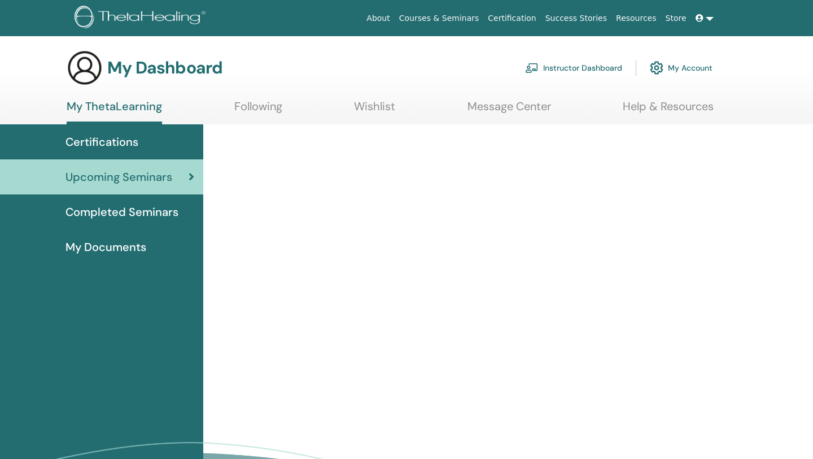
click at [553, 70] on link "Instructor Dashboard" at bounding box center [573, 67] width 97 height 25
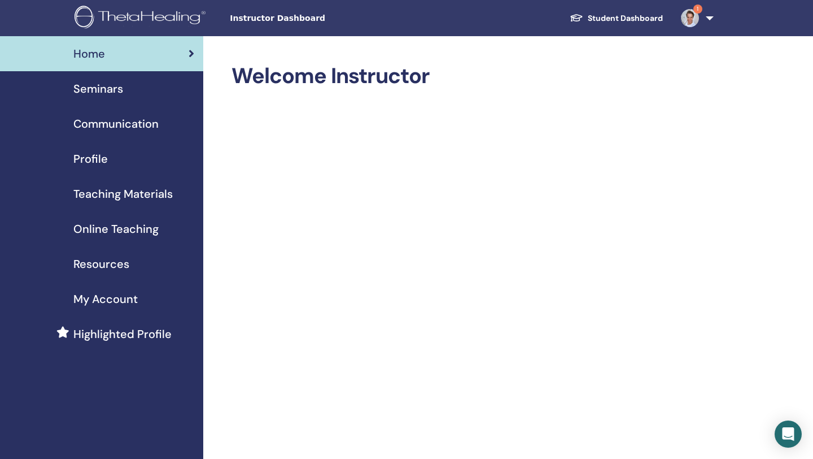
click at [123, 84] on div "Seminars" at bounding box center [101, 88] width 185 height 17
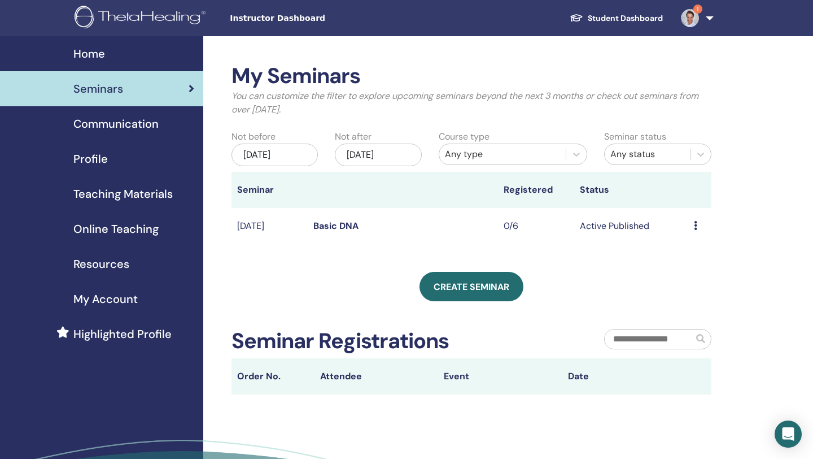
click at [460, 307] on div "My Seminars You can customize the filter to explore upcoming seminars beyond th…" at bounding box center [472, 228] width 480 height 331
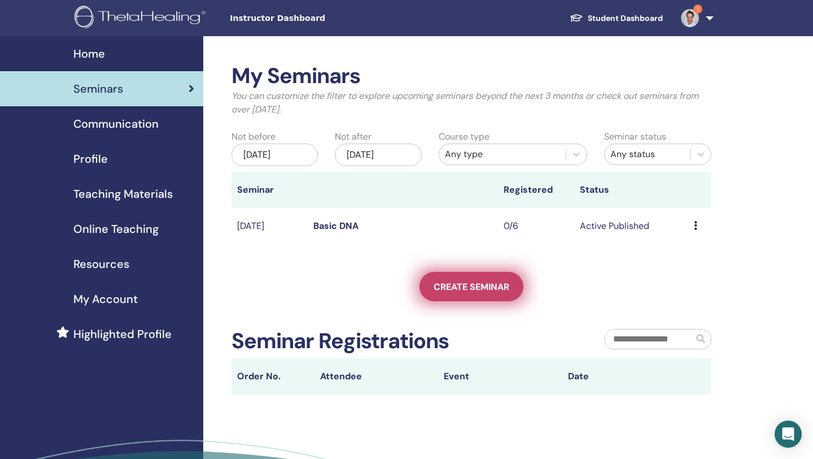
click at [465, 295] on link "Create seminar" at bounding box center [472, 286] width 104 height 29
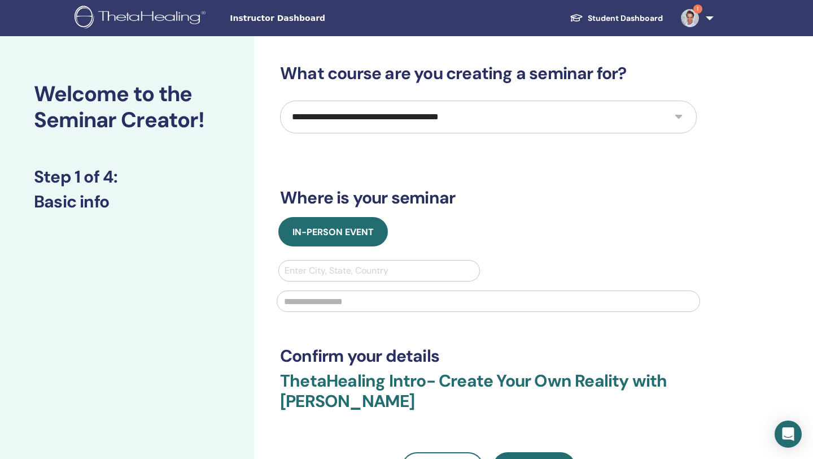
click at [464, 115] on select "**********" at bounding box center [488, 117] width 417 height 33
select select "*"
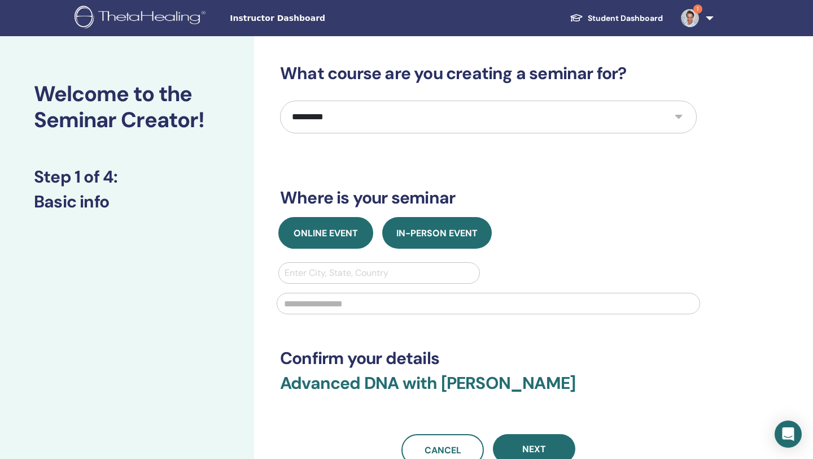
click at [326, 233] on span "Online Event" at bounding box center [326, 233] width 64 height 12
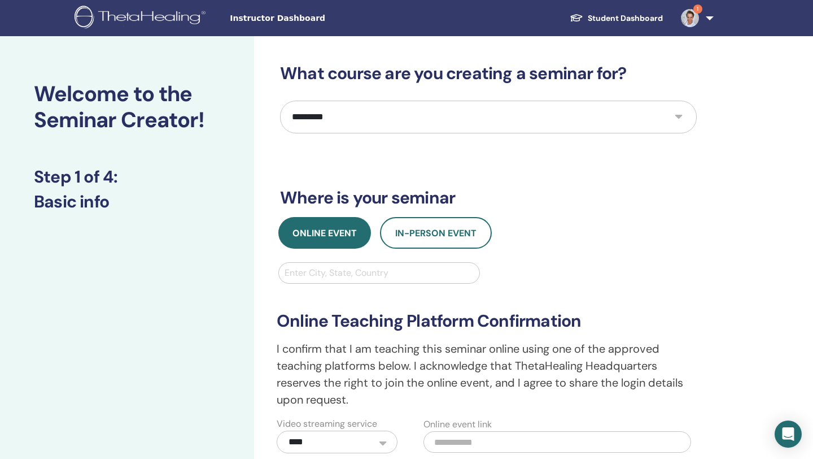
click at [331, 270] on div at bounding box center [379, 273] width 189 height 16
type input "***"
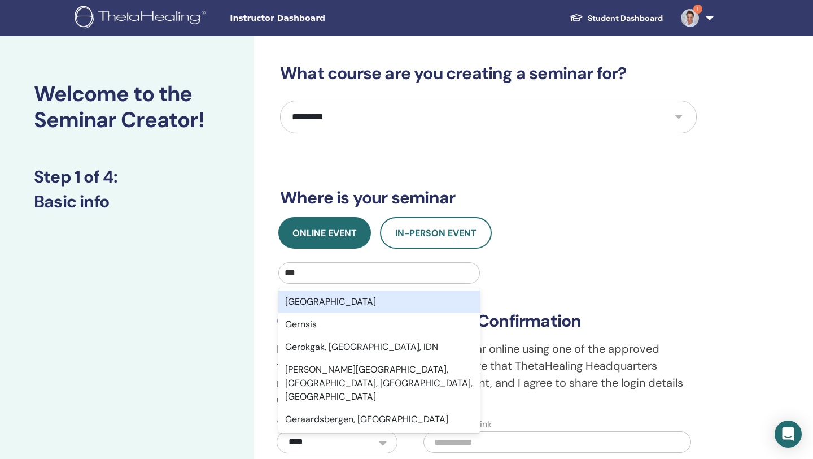
click at [335, 295] on div "[GEOGRAPHIC_DATA]" at bounding box center [379, 301] width 202 height 23
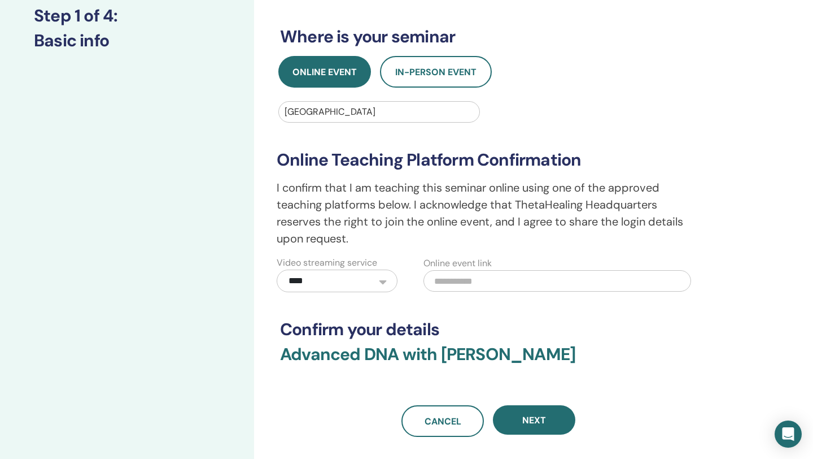
scroll to position [162, 0]
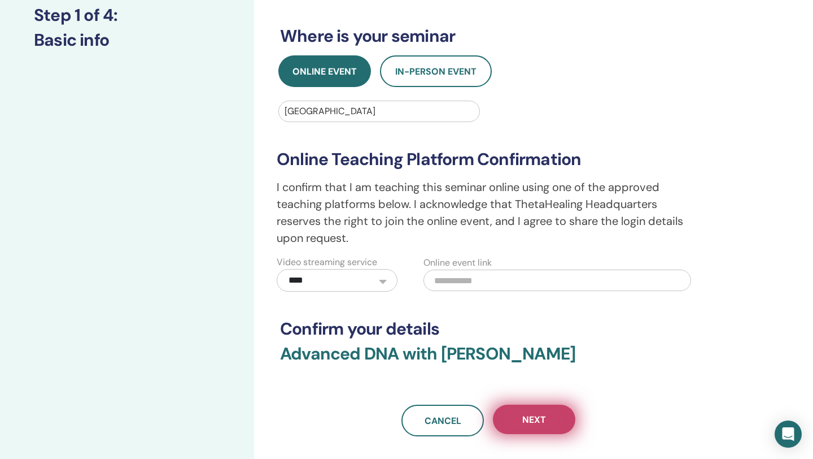
click at [517, 415] on button "Next" at bounding box center [534, 418] width 82 height 29
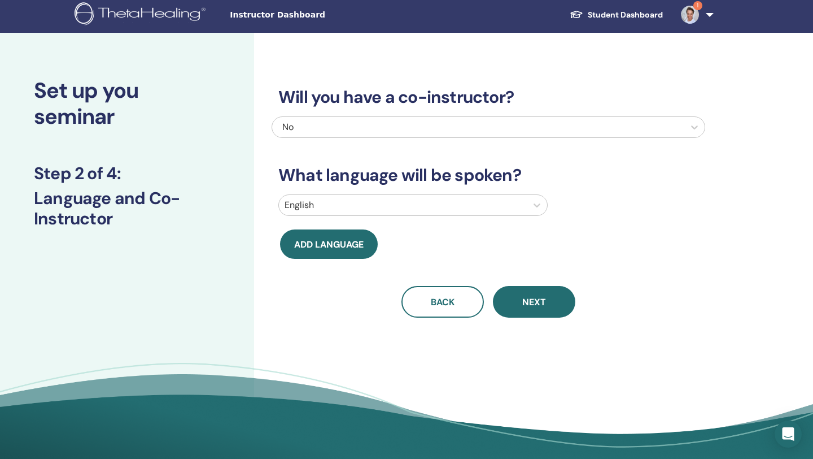
scroll to position [0, 0]
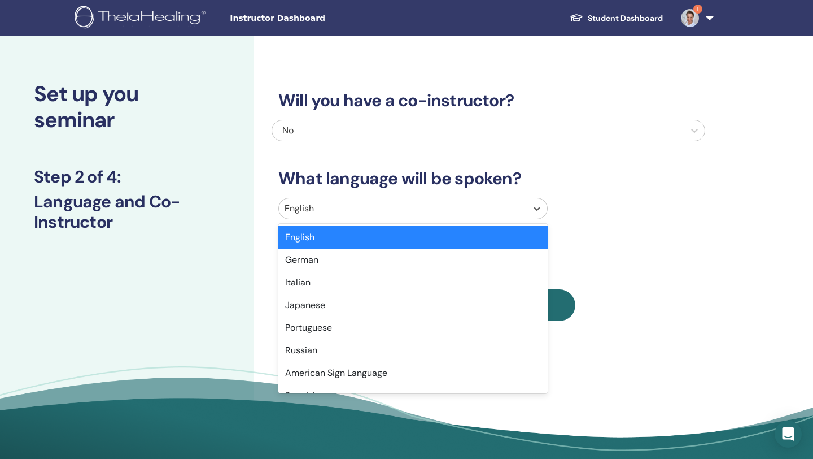
click at [442, 209] on div at bounding box center [403, 208] width 237 height 16
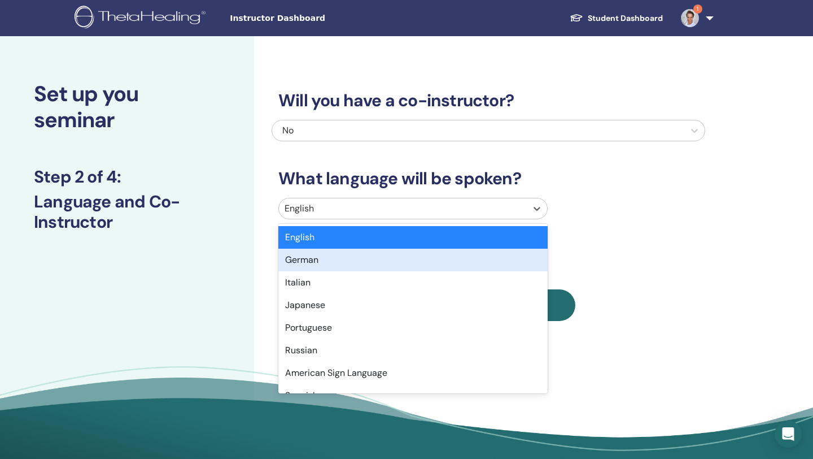
click at [430, 258] on div "German" at bounding box center [412, 259] width 269 height 23
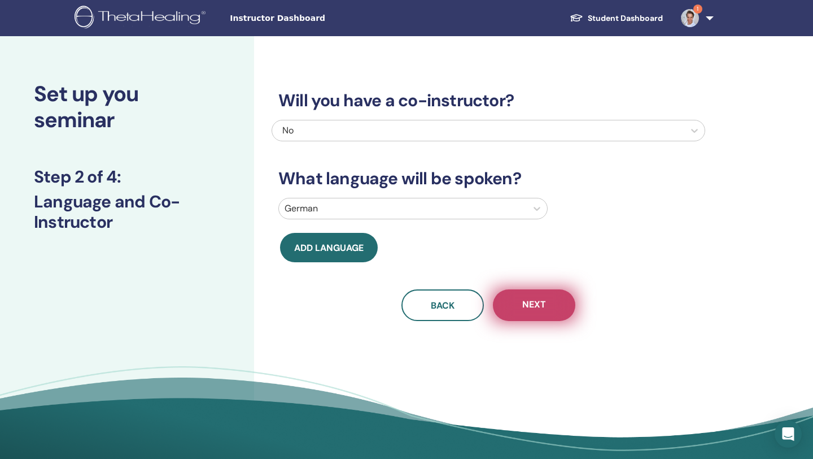
click at [515, 309] on button "Next" at bounding box center [534, 305] width 82 height 32
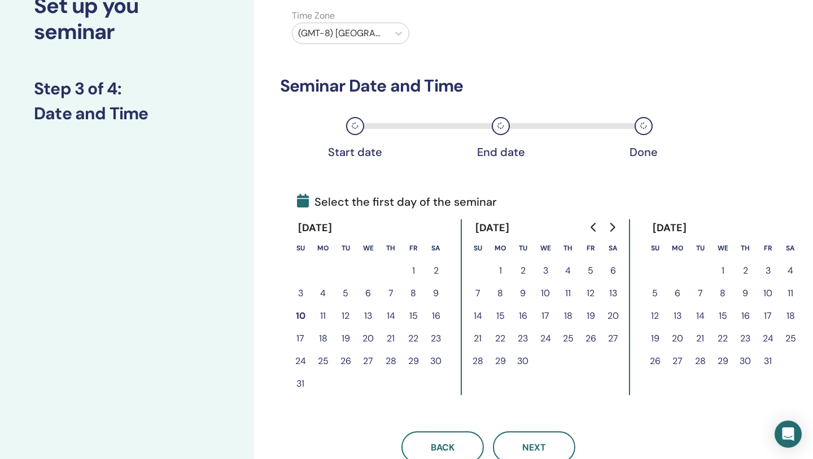
scroll to position [133, 0]
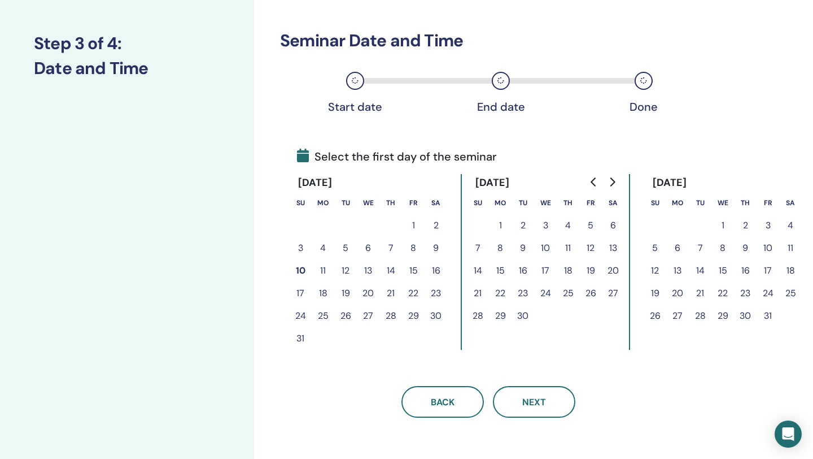
click at [591, 292] on button "26" at bounding box center [590, 293] width 23 height 23
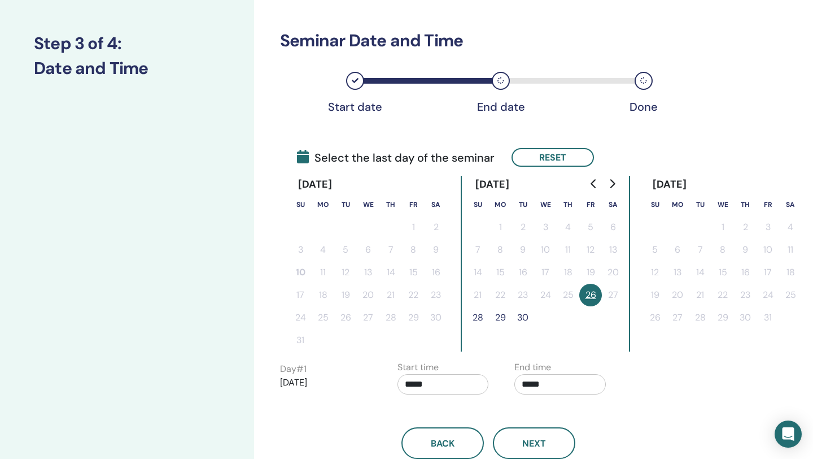
click at [478, 312] on button "28" at bounding box center [477, 317] width 23 height 23
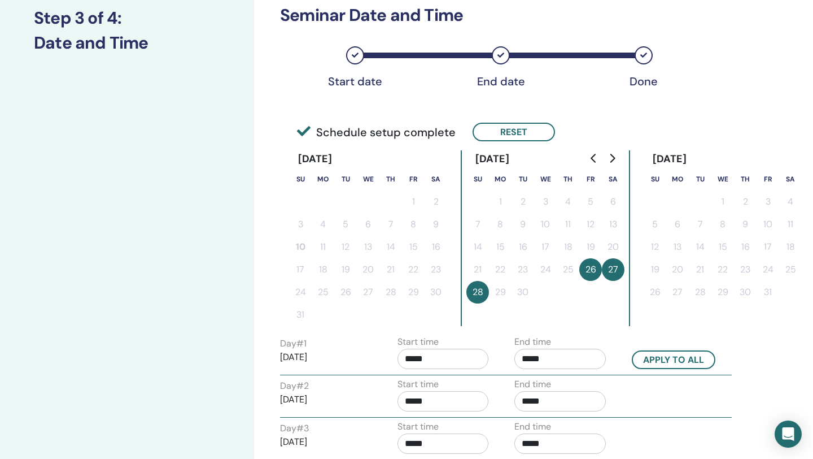
scroll to position [0, 0]
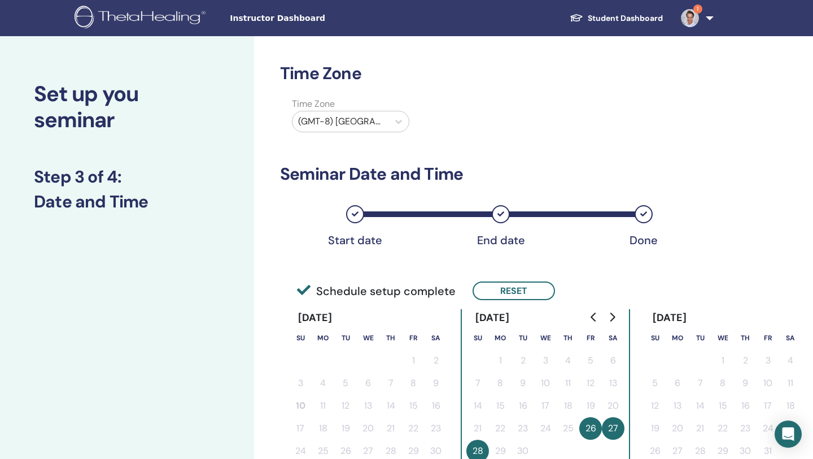
click at [376, 123] on div at bounding box center [340, 122] width 85 height 16
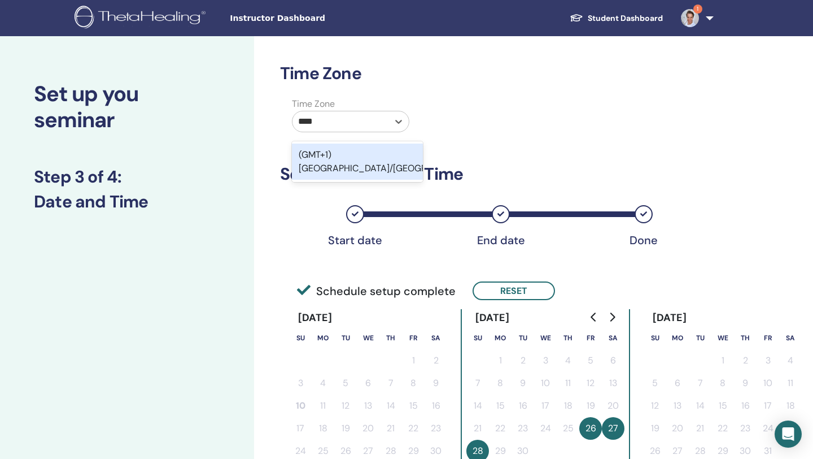
type input "*****"
click at [381, 156] on div "(GMT+1) [GEOGRAPHIC_DATA]/[GEOGRAPHIC_DATA]" at bounding box center [357, 161] width 131 height 36
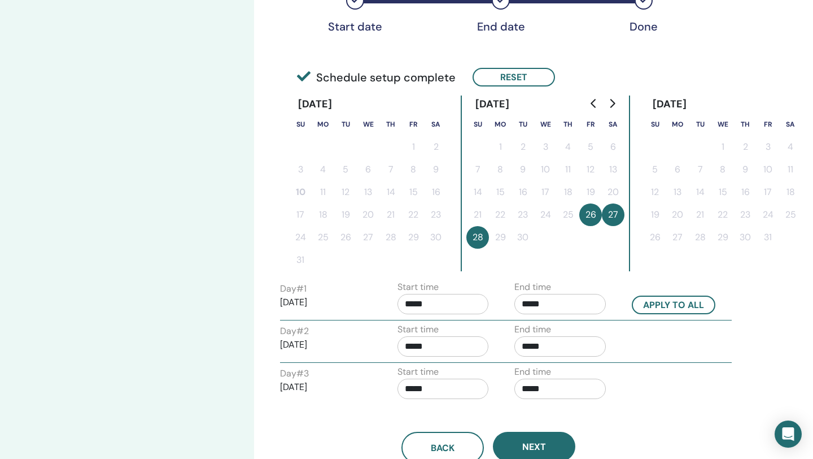
scroll to position [309, 0]
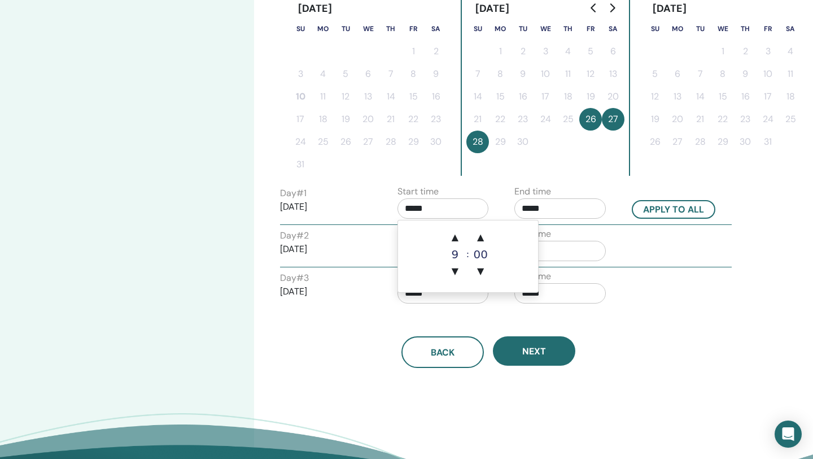
click at [459, 214] on input "*****" at bounding box center [443, 208] width 91 height 20
click at [480, 231] on span "▲" at bounding box center [480, 237] width 23 height 23
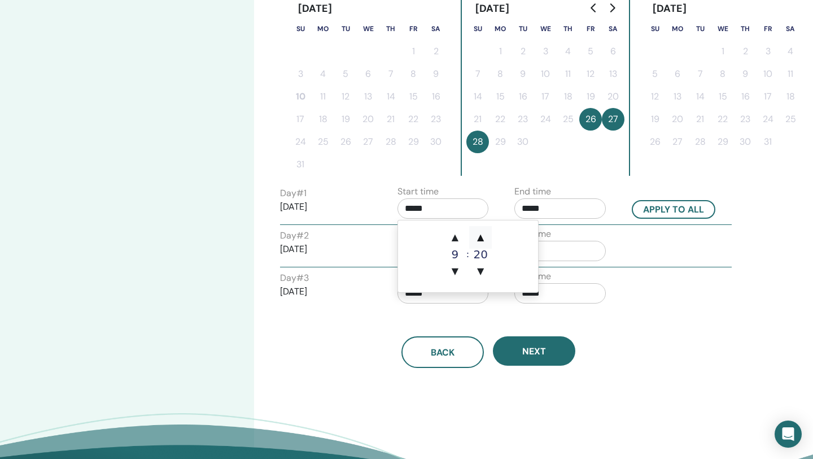
click at [480, 231] on span "▲" at bounding box center [480, 237] width 23 height 23
type input "*****"
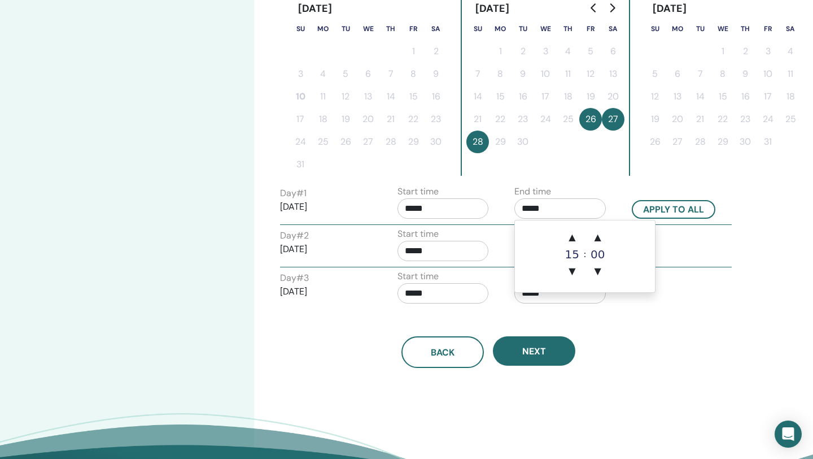
click at [557, 208] on input "*****" at bounding box center [559, 208] width 91 height 20
click at [572, 237] on span "▲" at bounding box center [572, 237] width 23 height 23
click at [597, 237] on span "▲" at bounding box center [598, 237] width 23 height 23
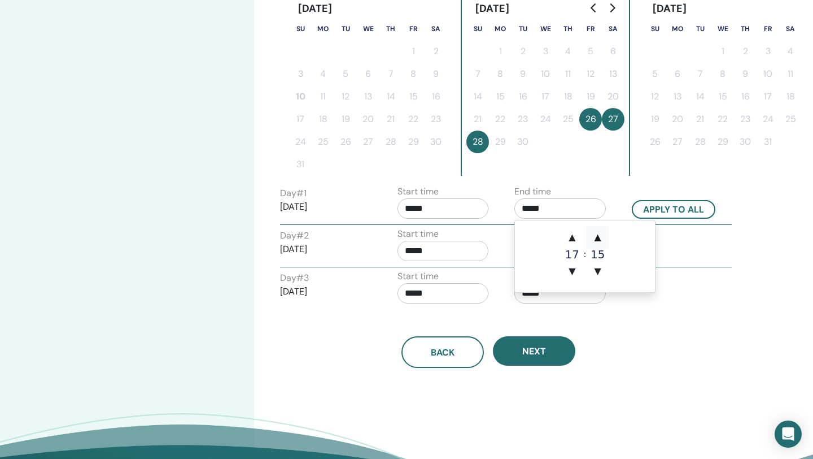
click at [597, 237] on span "▲" at bounding box center [598, 237] width 23 height 23
type input "*****"
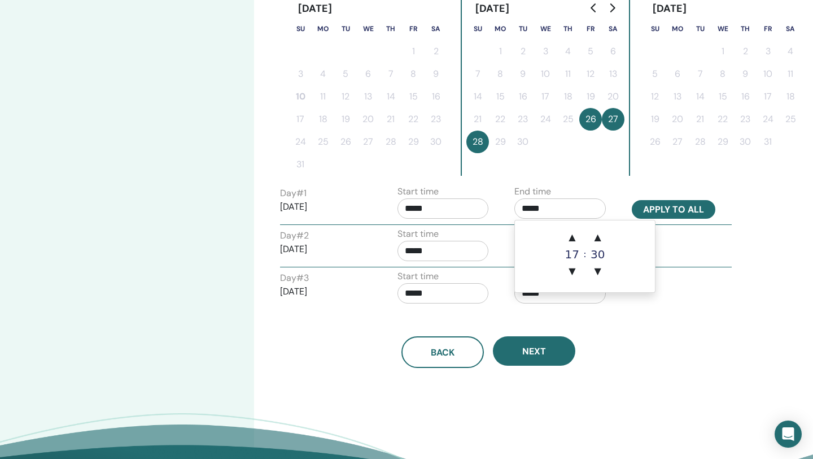
click at [658, 213] on button "Apply to all" at bounding box center [674, 209] width 84 height 19
type input "*****"
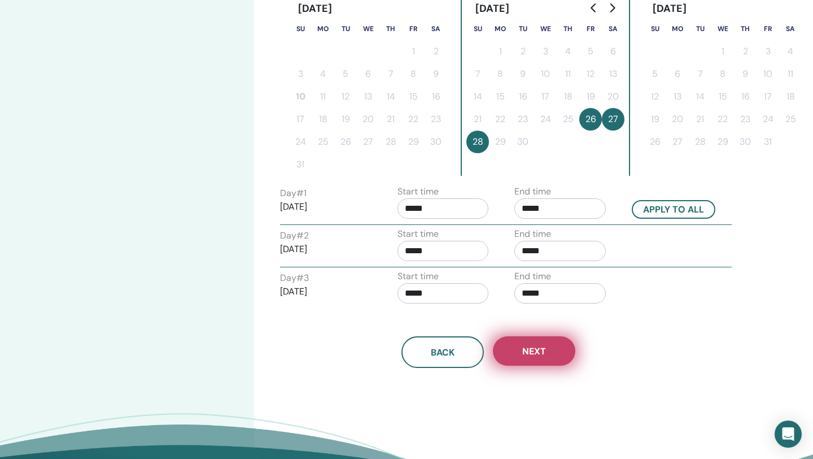
click at [523, 349] on span "Next" at bounding box center [534, 351] width 24 height 12
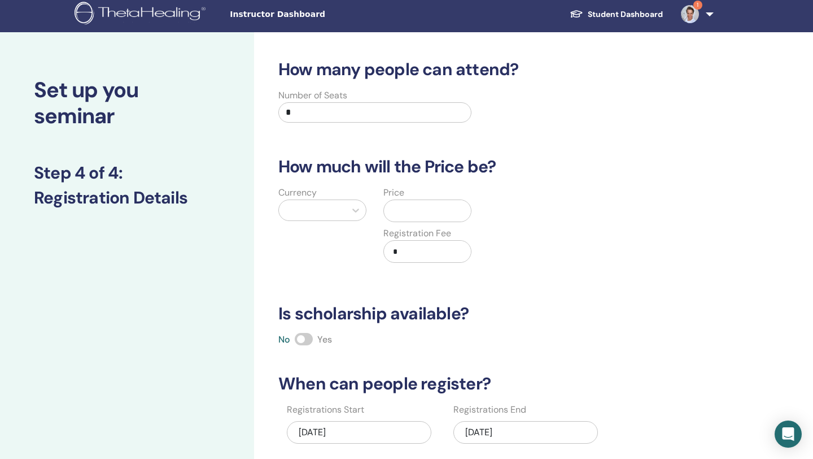
scroll to position [3, 0]
click at [352, 107] on input "*" at bounding box center [374, 113] width 193 height 20
type input "*"
click at [350, 219] on div at bounding box center [356, 210] width 20 height 20
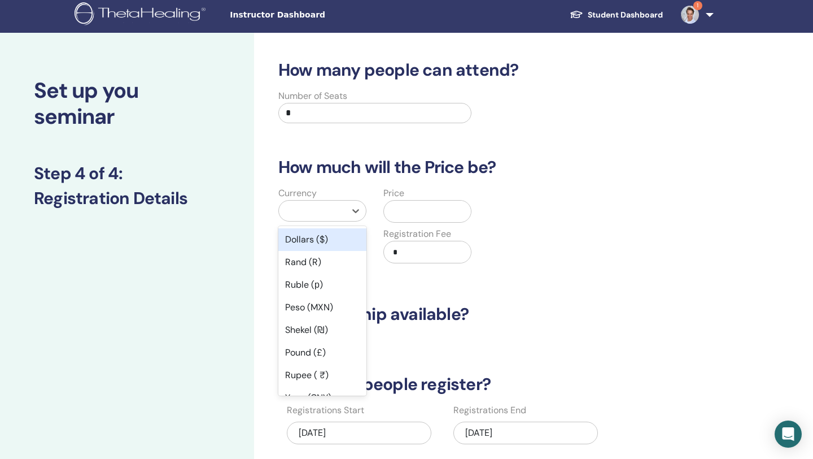
click at [339, 242] on div "Dollars ($)" at bounding box center [322, 239] width 88 height 23
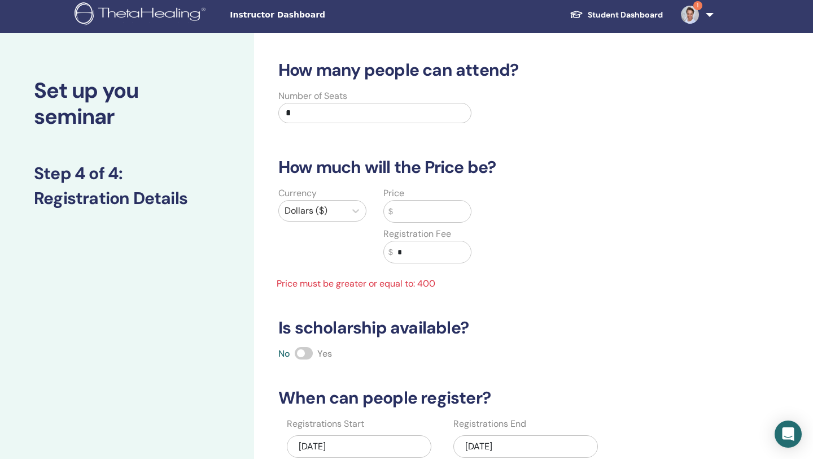
click at [404, 219] on input "text" at bounding box center [432, 210] width 78 height 21
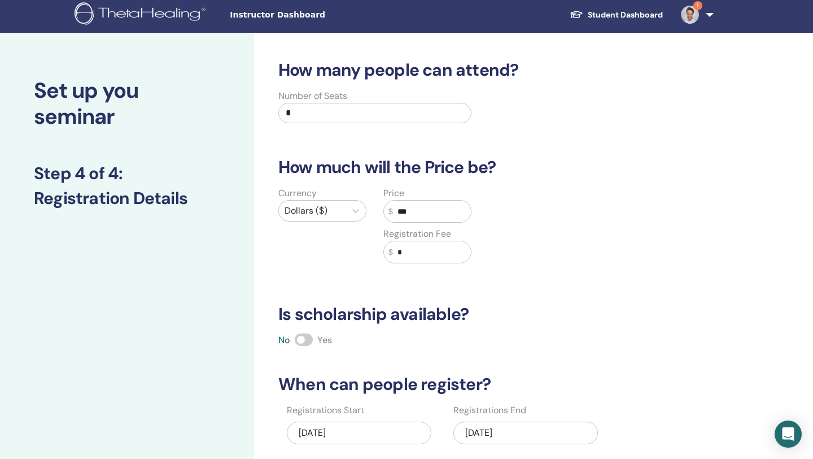
type input "***"
click at [513, 264] on div "Currency Dollars ($) Price $ *** Registration Fee $ *" at bounding box center [480, 231] width 434 height 90
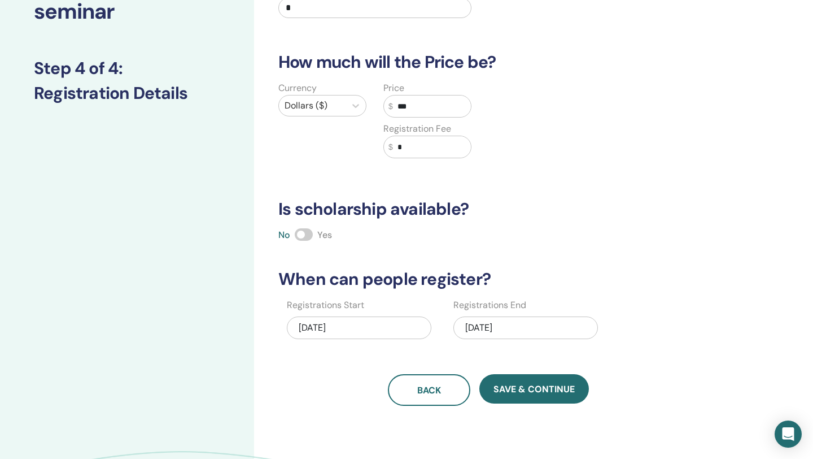
scroll to position [108, 0]
click at [522, 328] on div "[DATE]" at bounding box center [525, 328] width 145 height 23
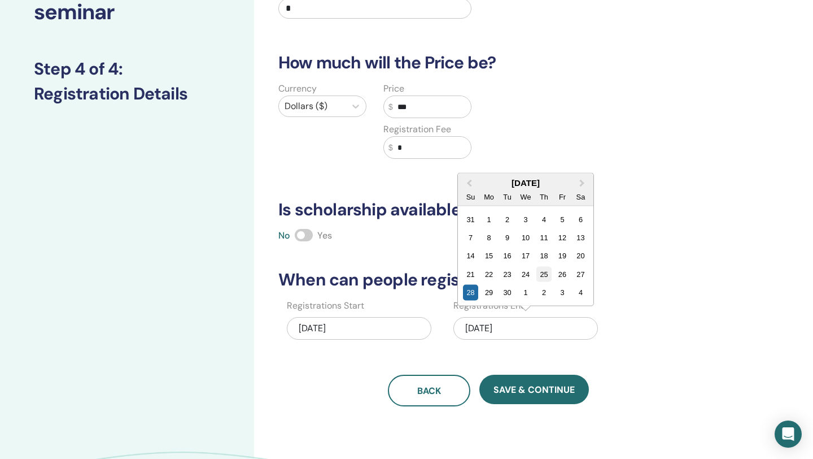
click at [543, 276] on div "25" at bounding box center [543, 273] width 15 height 15
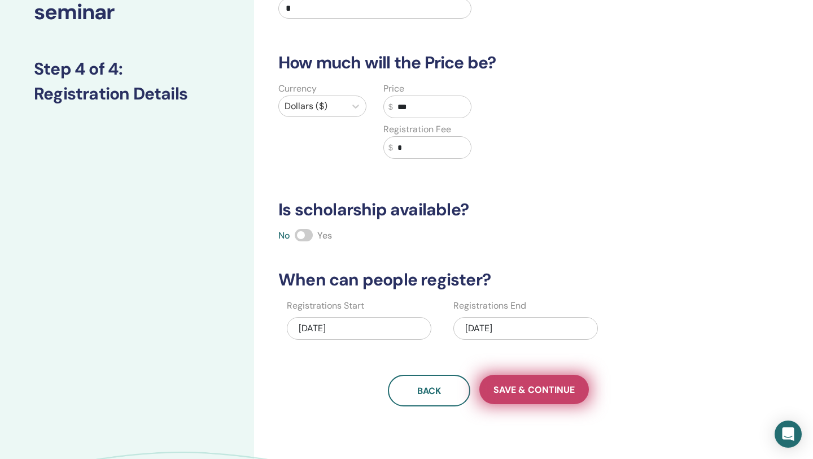
click at [527, 389] on span "Save & Continue" at bounding box center [534, 389] width 81 height 12
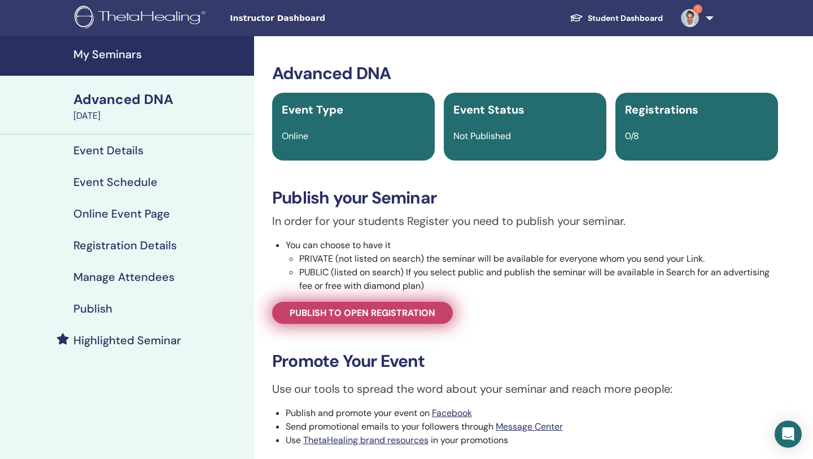
click at [421, 322] on link "Publish to open registration" at bounding box center [362, 313] width 181 height 22
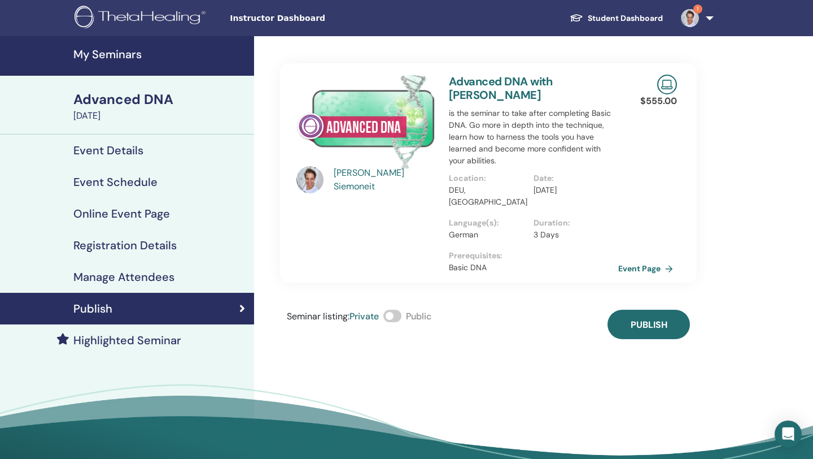
click at [402, 309] on span at bounding box center [392, 315] width 18 height 12
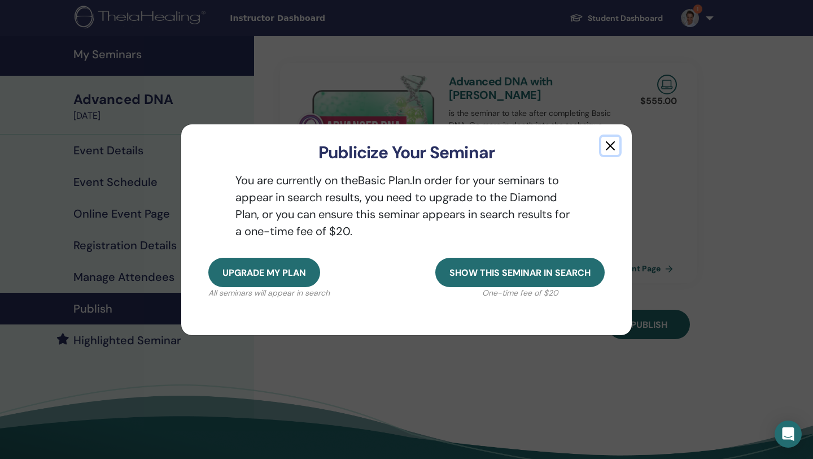
click at [612, 143] on button "button" at bounding box center [610, 146] width 18 height 18
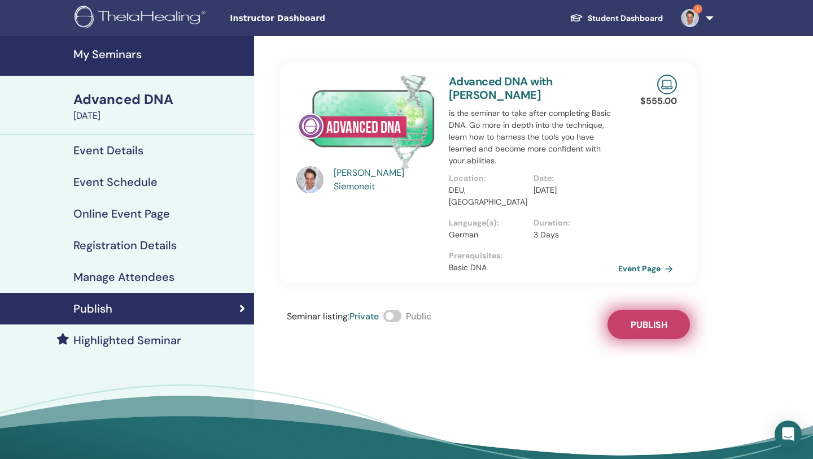
click at [625, 309] on button "Publish" at bounding box center [649, 323] width 82 height 29
